Goal: Task Accomplishment & Management: Use online tool/utility

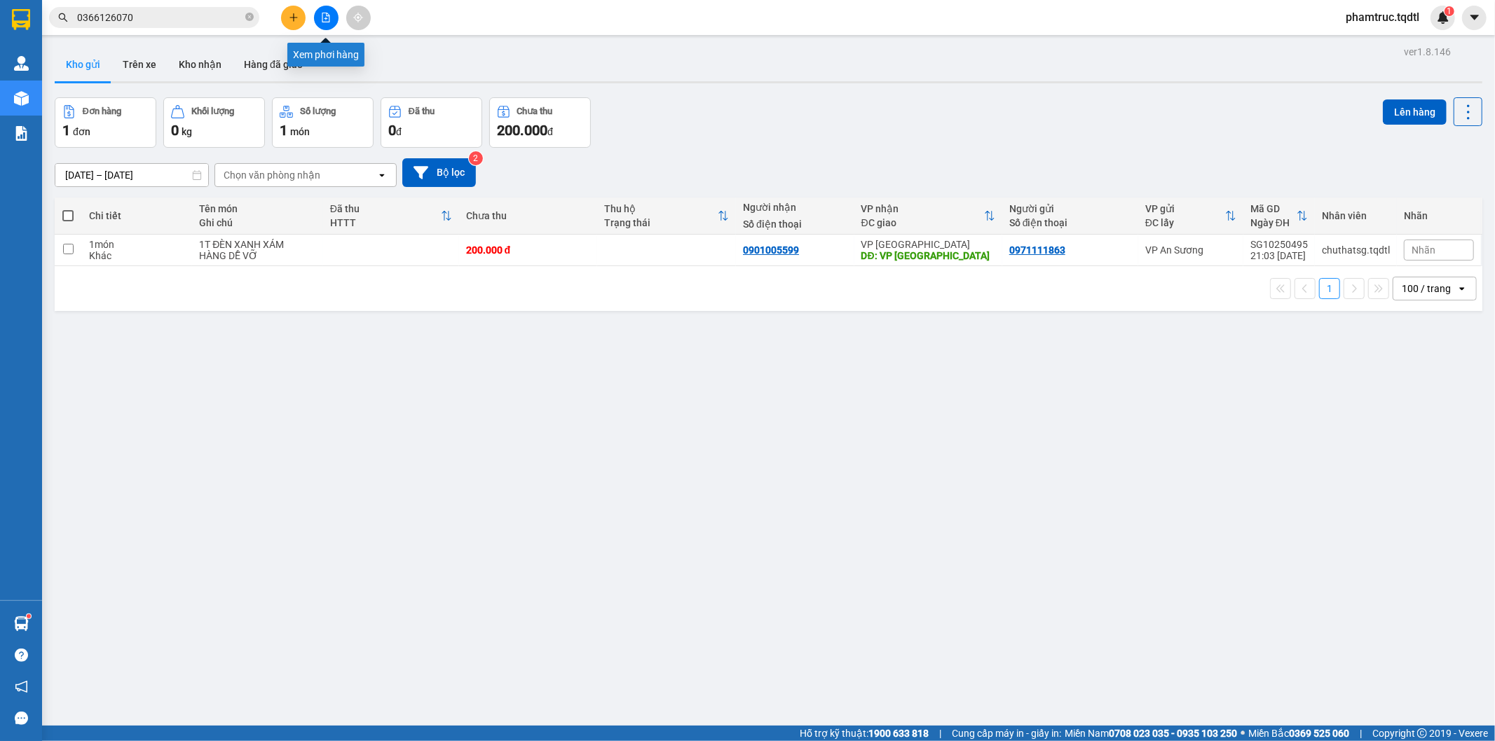
click at [331, 14] on button at bounding box center [326, 18] width 25 height 25
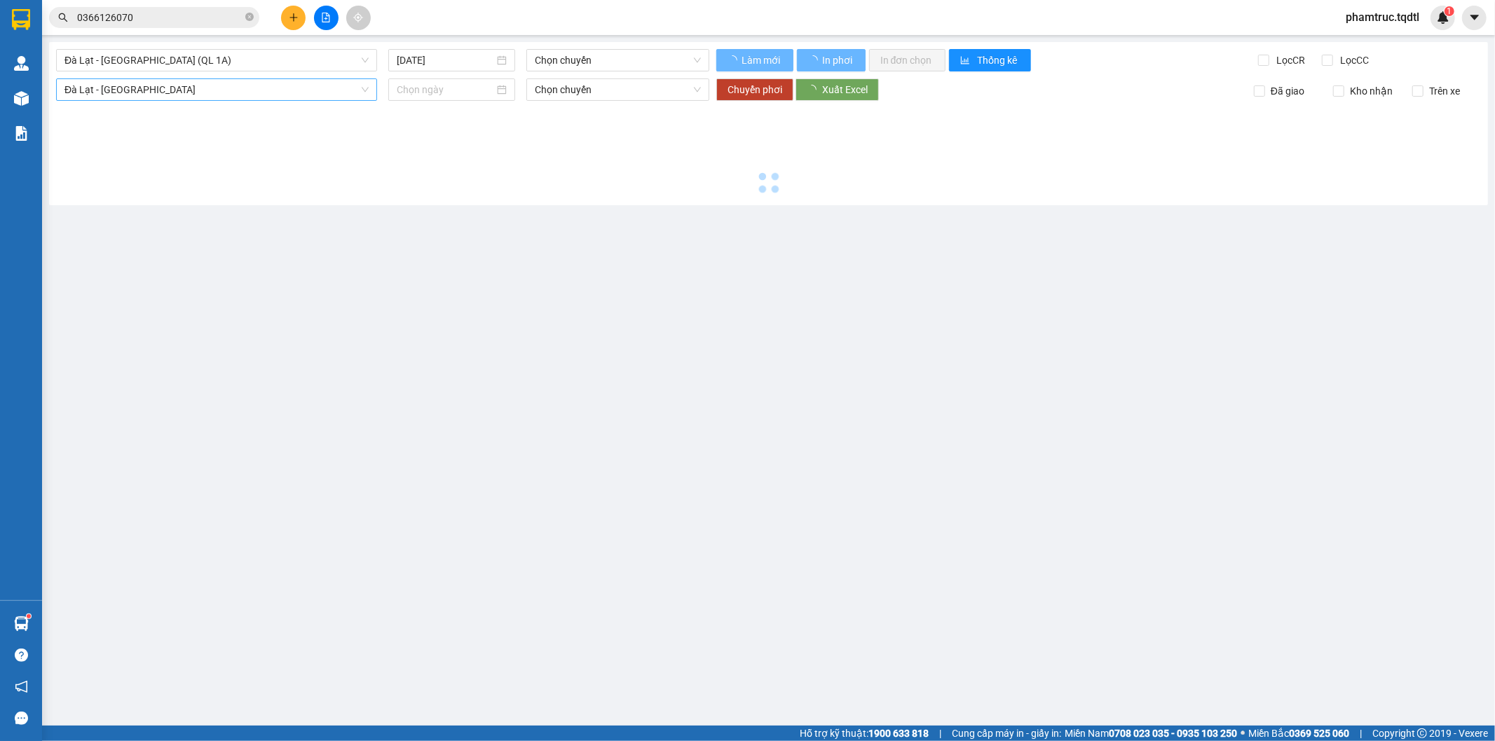
type input "[DATE]"
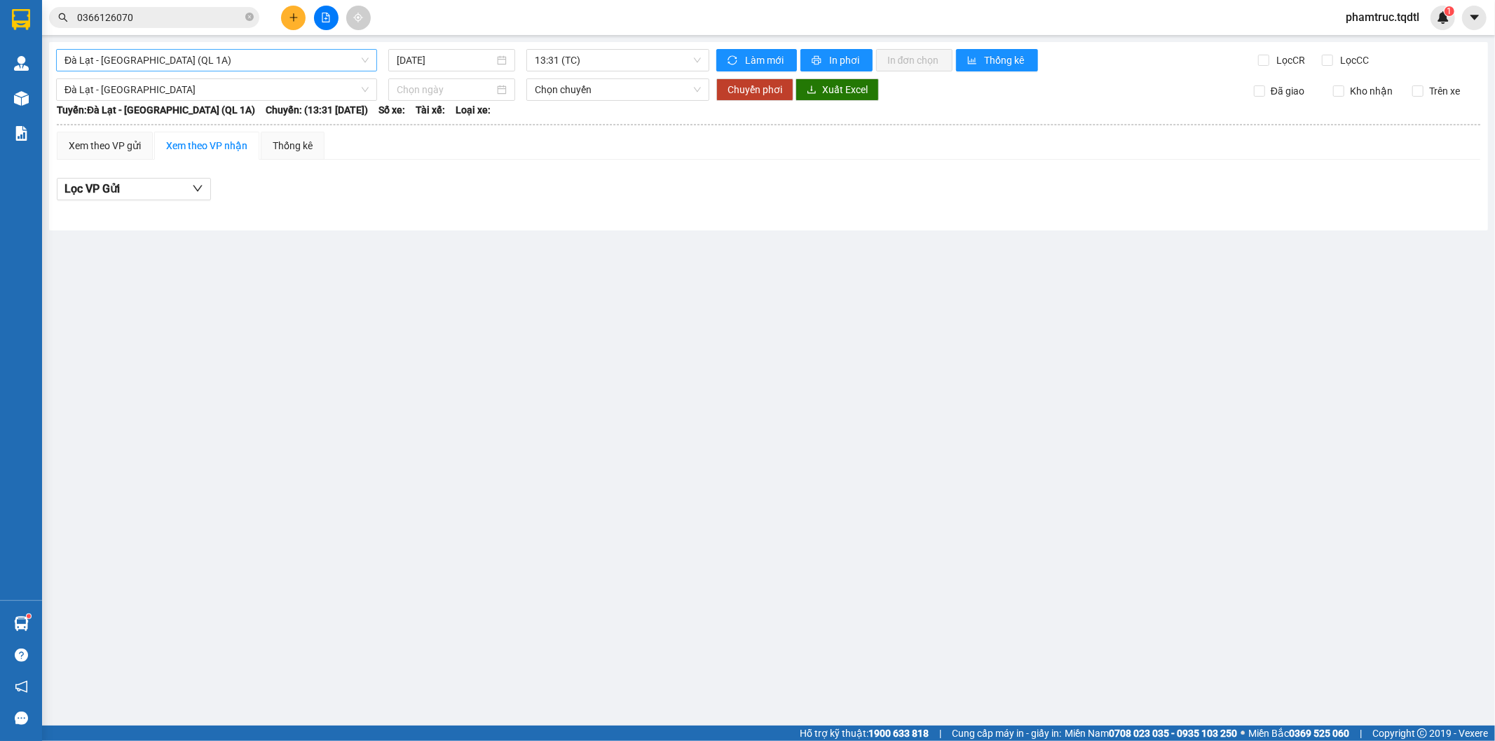
click at [254, 62] on span "Đà Lạt - [GEOGRAPHIC_DATA] (QL 1A)" at bounding box center [216, 60] width 304 height 21
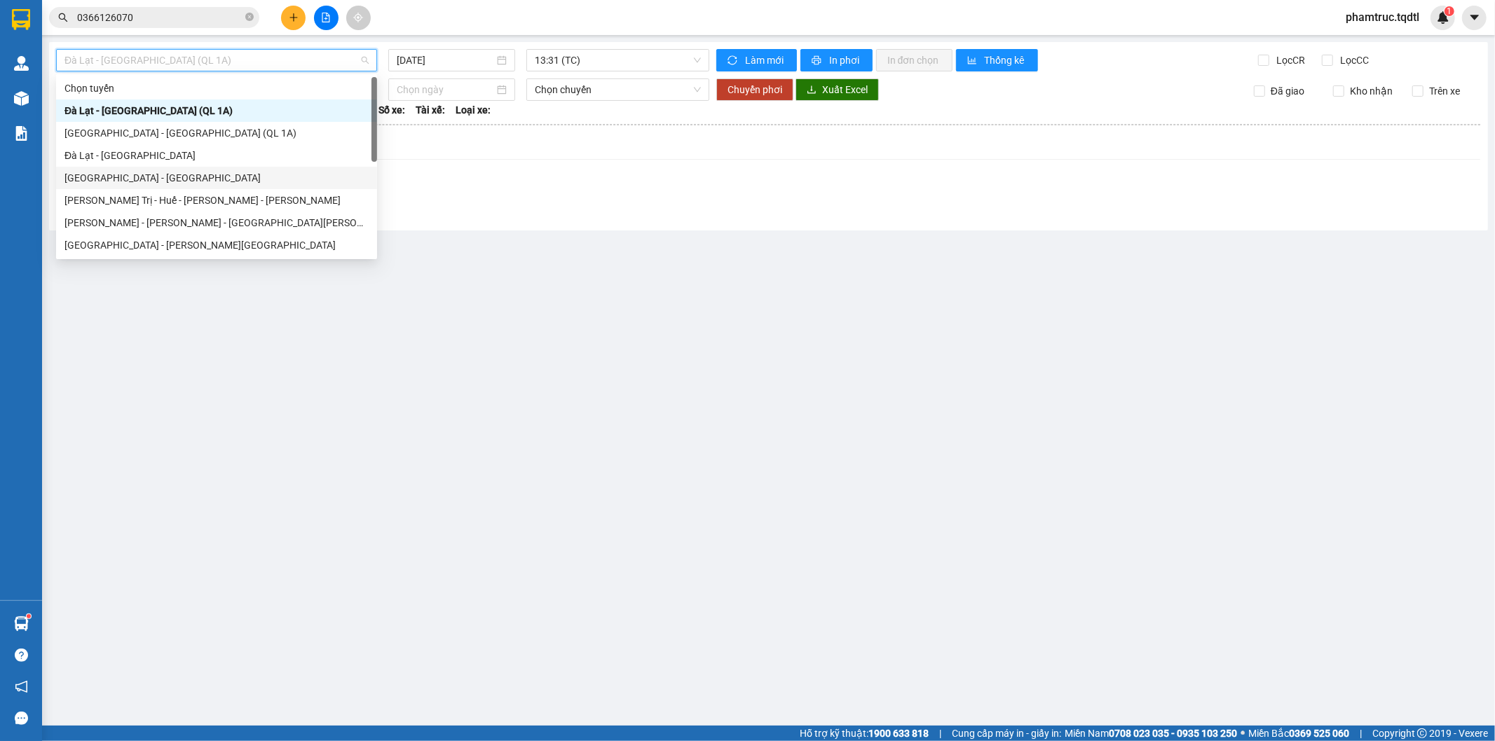
click at [183, 169] on div "[GEOGRAPHIC_DATA] - [GEOGRAPHIC_DATA]" at bounding box center [216, 178] width 321 height 22
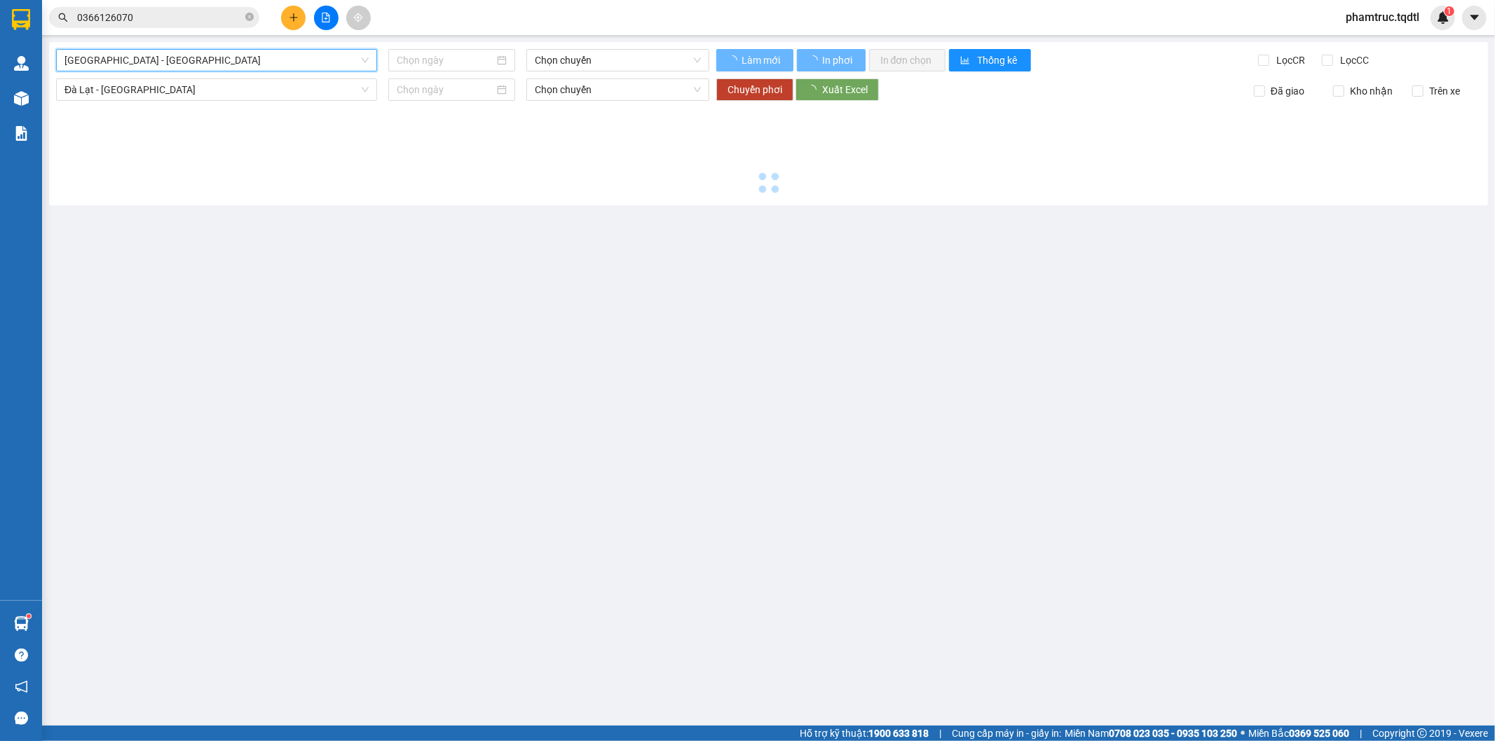
type input "[DATE]"
